Goal: Task Accomplishment & Management: Manage account settings

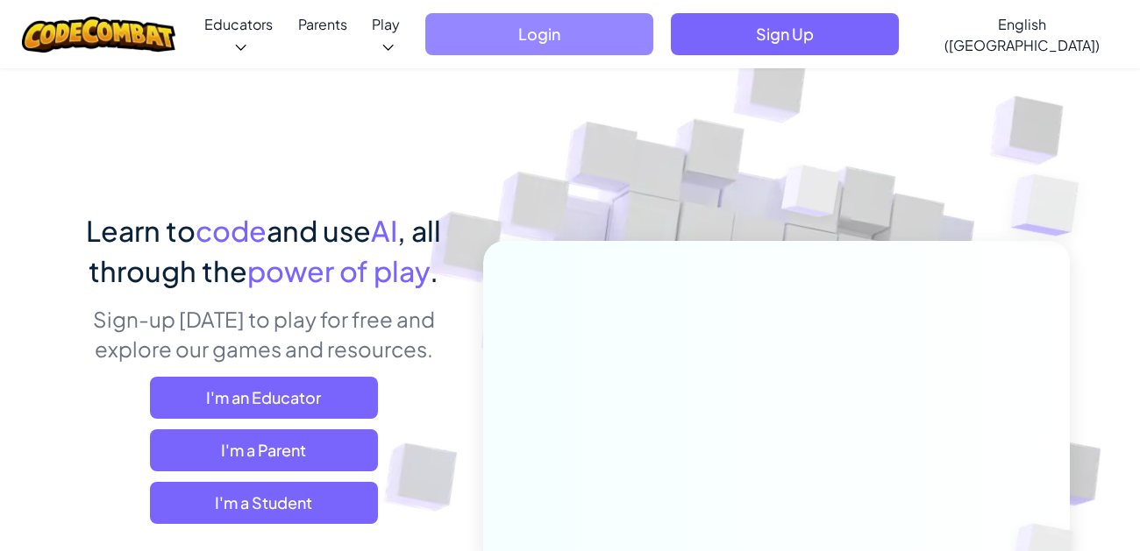
click at [653, 29] on span "Login" at bounding box center [539, 34] width 228 height 42
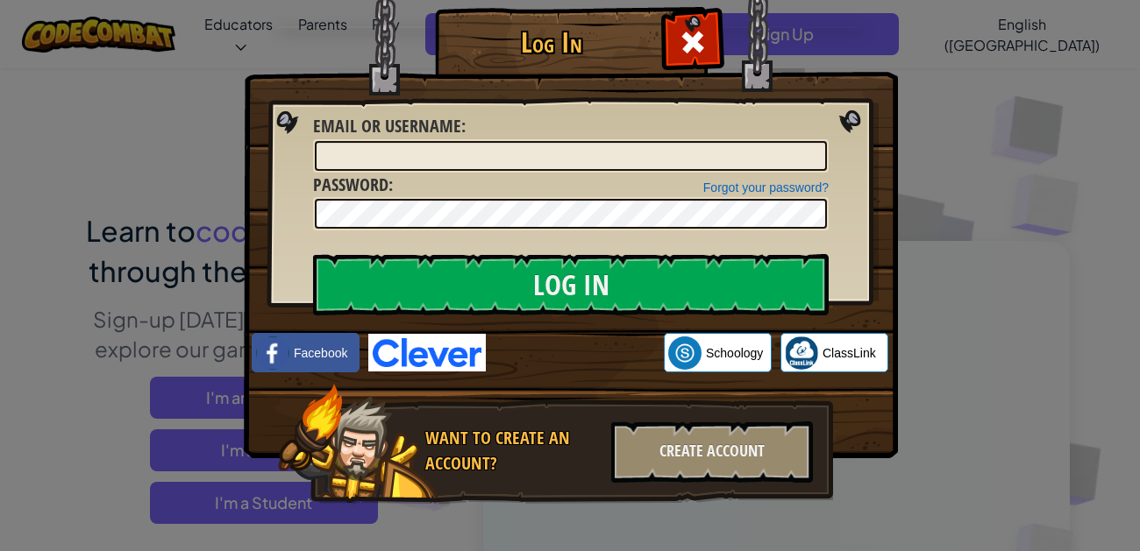
click at [922, 66] on div "Log In Unknown Error Email or Username : Forgot your password? Password : Log I…" at bounding box center [570, 275] width 1140 height 551
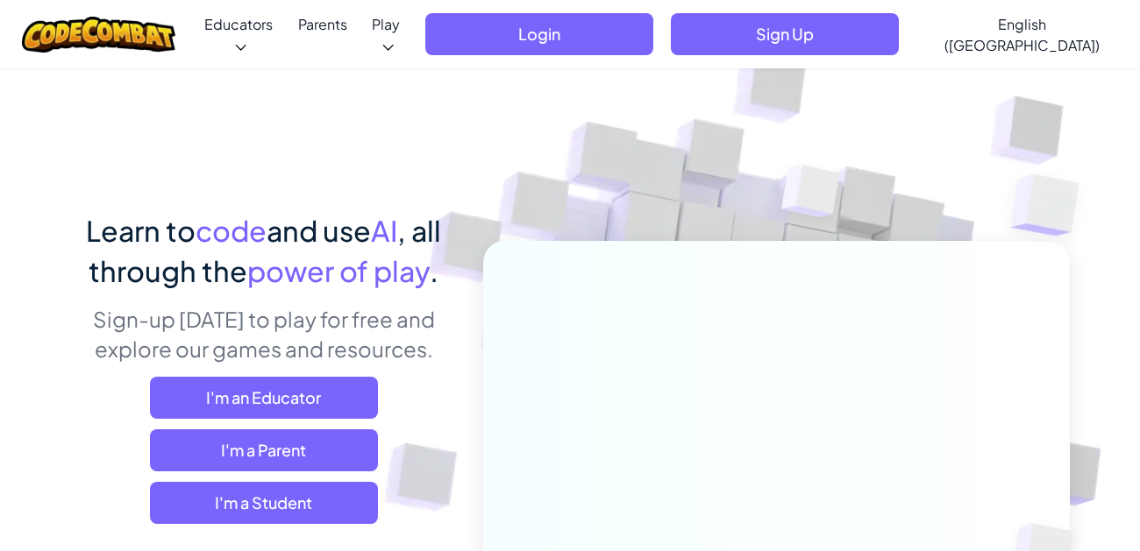
click at [653, 52] on button "Login" at bounding box center [539, 34] width 228 height 42
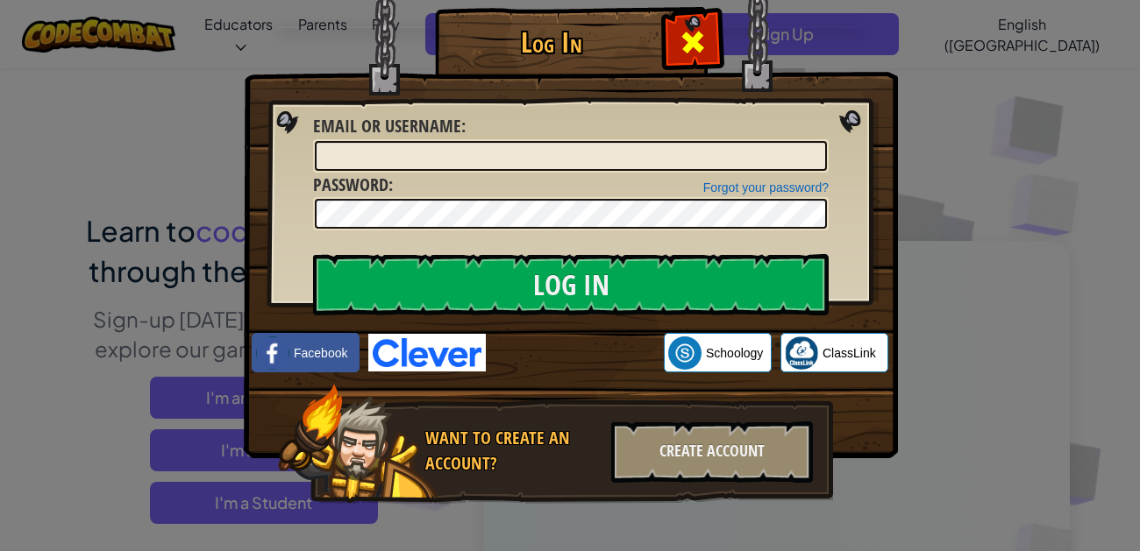
click at [689, 54] on span at bounding box center [693, 42] width 28 height 28
